Goal: Browse casually

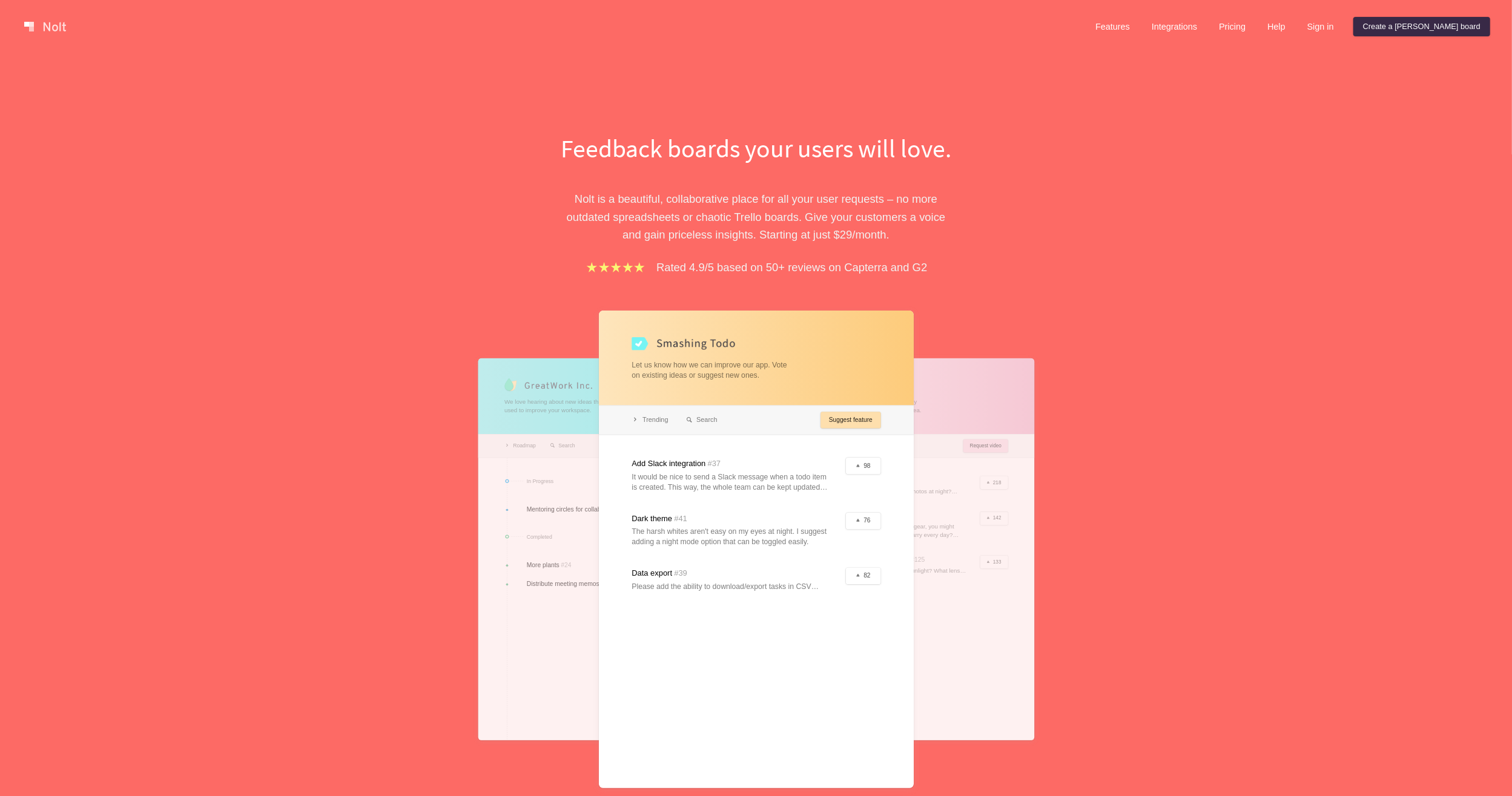
drag, startPoint x: 538, startPoint y: 362, endPoint x: 534, endPoint y: 346, distance: 16.5
